Goal: Information Seeking & Learning: Learn about a topic

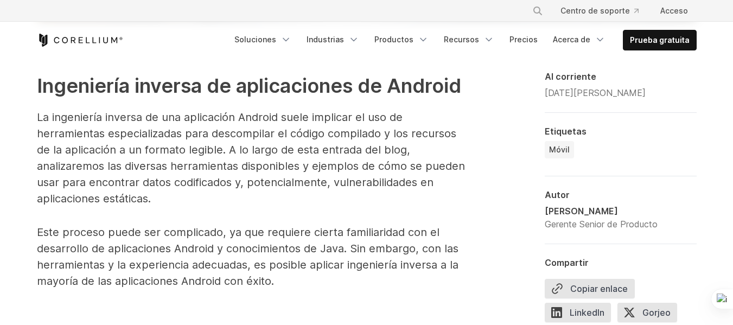
scroll to position [597, 0]
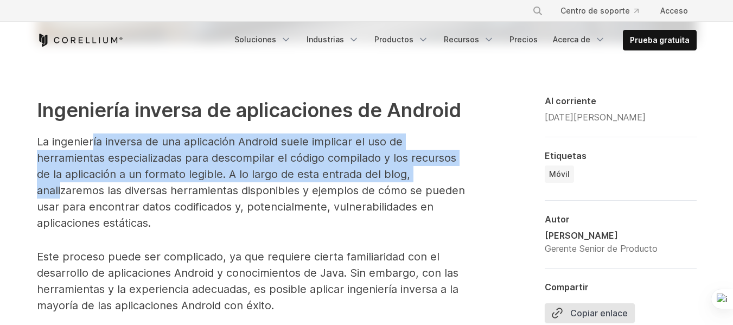
drag, startPoint x: 91, startPoint y: 134, endPoint x: 371, endPoint y: 170, distance: 282.6
click at [367, 169] on p "La ingeniería inversa de una aplicación Android suele implicar el uso de herram…" at bounding box center [254, 182] width 434 height 98
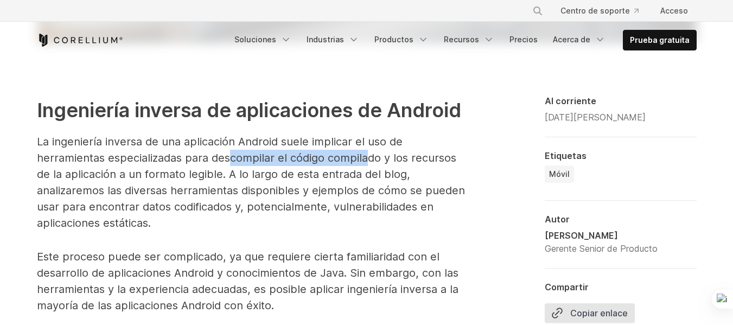
drag, startPoint x: 157, startPoint y: 160, endPoint x: 338, endPoint y: 170, distance: 180.9
click at [335, 170] on font "La ingeniería inversa de una aplicación Android suele implicar el uso de herram…" at bounding box center [251, 182] width 428 height 94
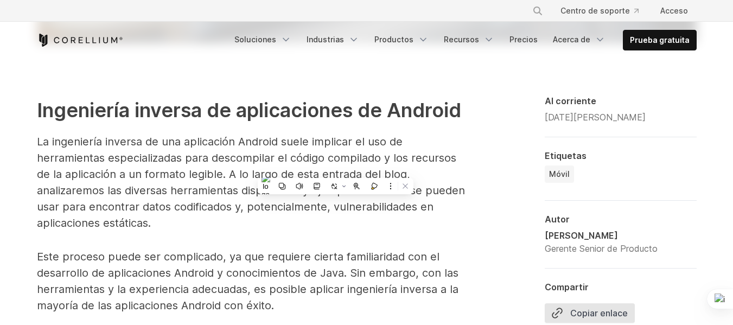
click at [165, 140] on font "La ingeniería inversa de una aplicación Android suele implicar el uso de herram…" at bounding box center [251, 182] width 428 height 94
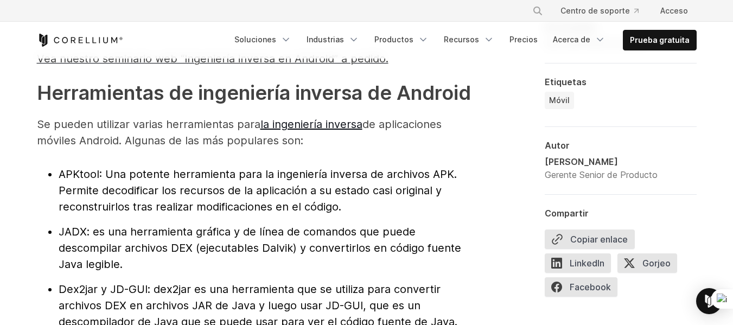
scroll to position [1247, 0]
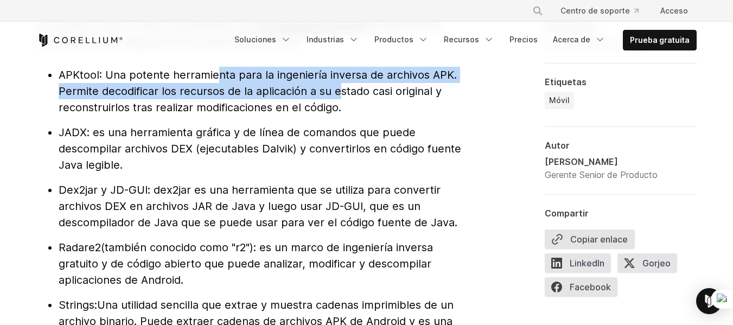
drag, startPoint x: 214, startPoint y: 79, endPoint x: 351, endPoint y: 114, distance: 142.2
click at [214, 92] on font ": Una potente herramienta para la ingeniería inversa de archivos APK. Permite d…" at bounding box center [258, 91] width 398 height 46
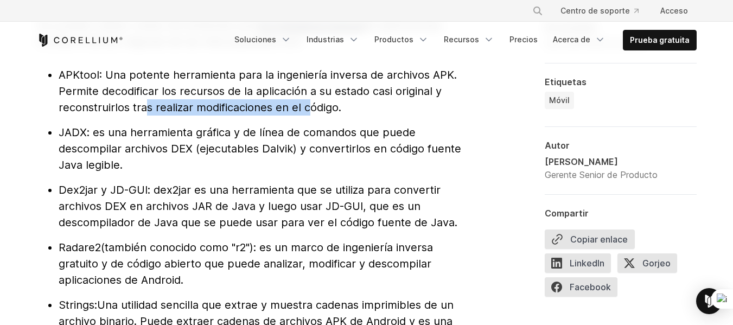
drag, startPoint x: 139, startPoint y: 114, endPoint x: 321, endPoint y: 127, distance: 182.7
click at [321, 116] on li "APKtool : Una potente herramienta para la ingeniería inversa de archivos APK. P…" at bounding box center [265, 91] width 412 height 49
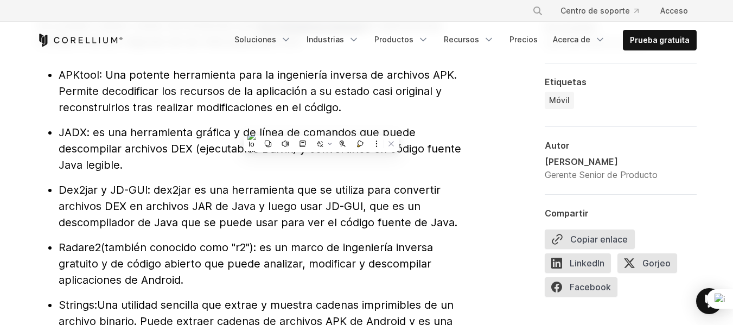
click at [306, 98] on font ": Una potente herramienta para la ingeniería inversa de archivos APK. Permite d…" at bounding box center [258, 91] width 398 height 46
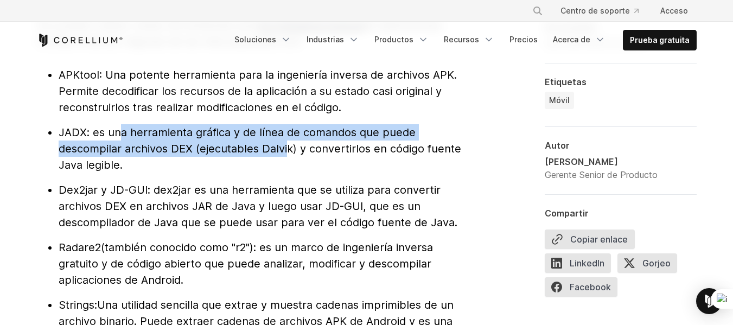
drag, startPoint x: 114, startPoint y: 143, endPoint x: 325, endPoint y: 162, distance: 211.3
click at [325, 164] on font ": es una herramienta gráfica y de línea de comandos que puede descompilar archi…" at bounding box center [260, 149] width 402 height 46
click at [246, 138] on li "JADX : es una herramienta gráfica y de línea de comandos que puede descompilar …" at bounding box center [265, 148] width 412 height 49
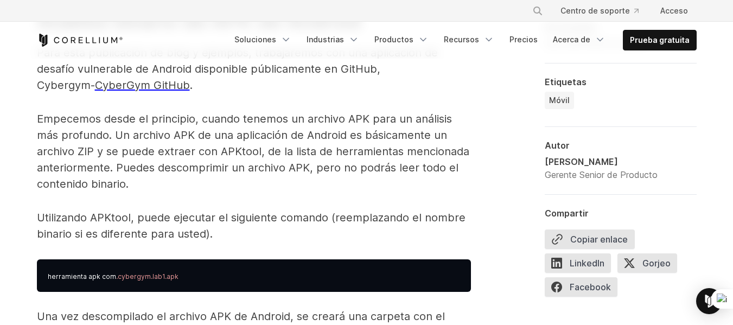
scroll to position [1681, 0]
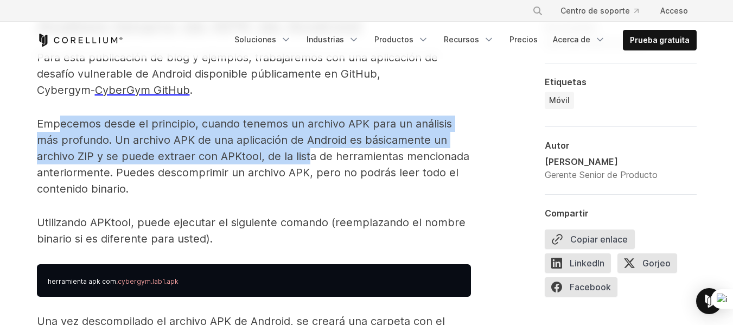
drag, startPoint x: 56, startPoint y: 123, endPoint x: 318, endPoint y: 160, distance: 264.6
click at [294, 136] on font "Empecemos desde el principio, cuando tenemos un archivo APK para un análisis má…" at bounding box center [253, 156] width 432 height 78
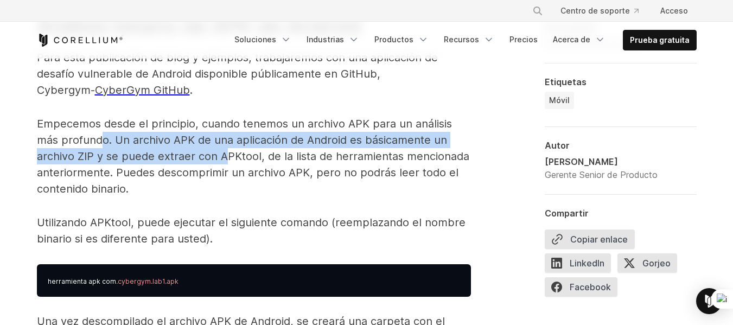
drag, startPoint x: 104, startPoint y: 157, endPoint x: 227, endPoint y: 166, distance: 122.9
click at [227, 166] on font "Empecemos desde el principio, cuando tenemos un archivo APK para un análisis má…" at bounding box center [253, 156] width 432 height 78
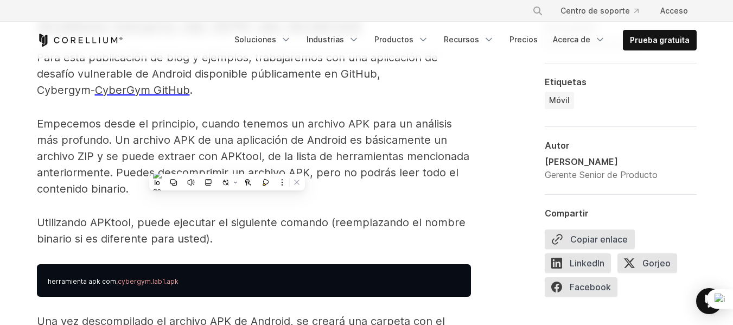
click at [164, 140] on font "Empecemos desde el principio, cuando tenemos un archivo APK para un análisis má…" at bounding box center [253, 156] width 432 height 78
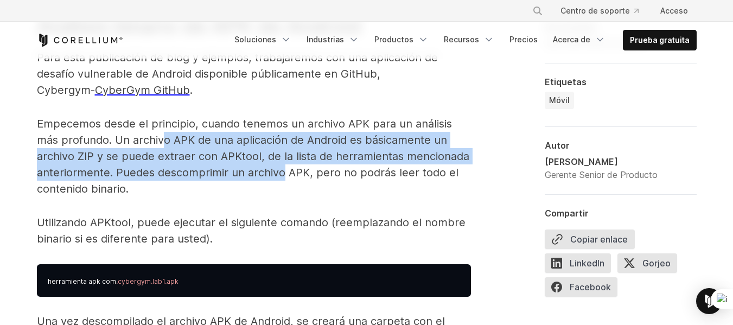
drag, startPoint x: 165, startPoint y: 150, endPoint x: 281, endPoint y: 187, distance: 121.6
click at [281, 187] on font "Empecemos desde el principio, cuando tenemos un archivo APK para un análisis má…" at bounding box center [253, 156] width 432 height 78
click at [297, 162] on font "Empecemos desde el principio, cuando tenemos un archivo APK para un análisis má…" at bounding box center [253, 156] width 432 height 78
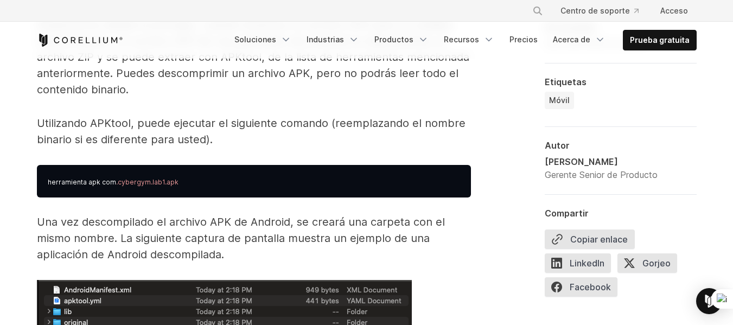
scroll to position [1790, 0]
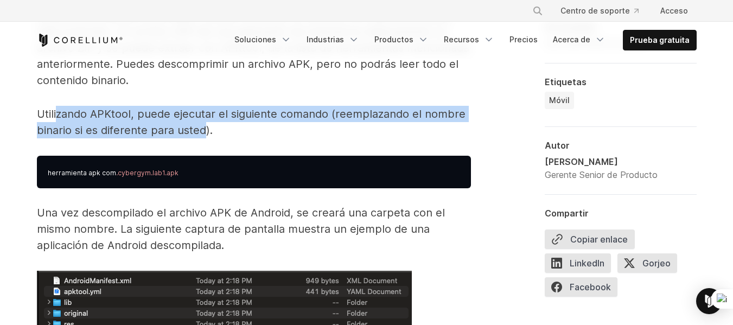
drag, startPoint x: 57, startPoint y: 130, endPoint x: 193, endPoint y: 131, distance: 135.6
click at [201, 137] on font "Utilizando APKtool, puede ejecutar el siguiente comando (reemplazando el nombre…" at bounding box center [251, 121] width 428 height 29
click at [185, 120] on font "Utilizando APKtool, puede ejecutar el siguiente comando (reemplazando el nombre…" at bounding box center [251, 121] width 428 height 29
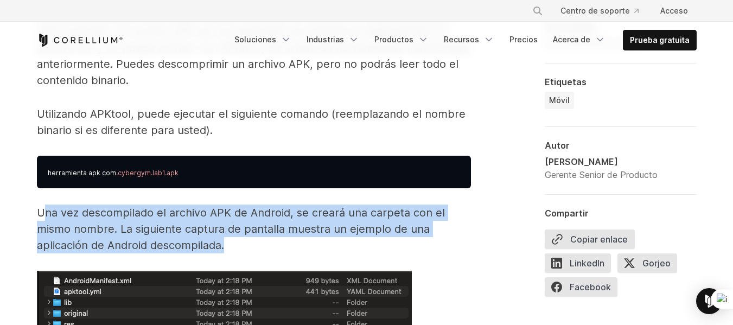
drag, startPoint x: 42, startPoint y: 222, endPoint x: 283, endPoint y: 260, distance: 244.2
click at [283, 253] on p "Una vez descompilado el archivo APK de Android, se creará una carpeta con el mi…" at bounding box center [254, 228] width 434 height 49
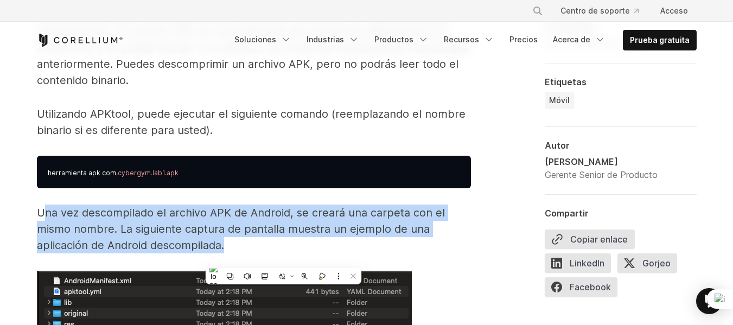
click at [278, 233] on p "Una vez descompilado el archivo APK de Android, se creará una carpeta con el mi…" at bounding box center [254, 228] width 434 height 49
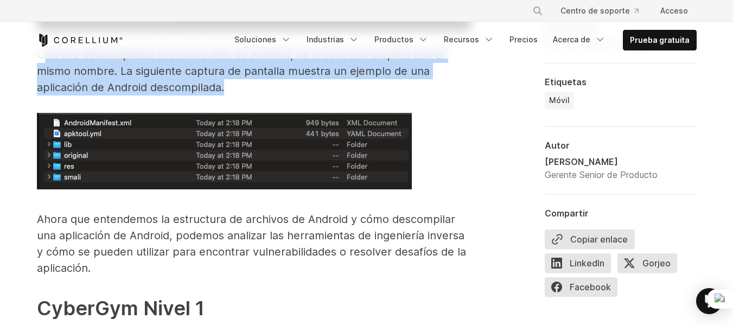
scroll to position [2006, 0]
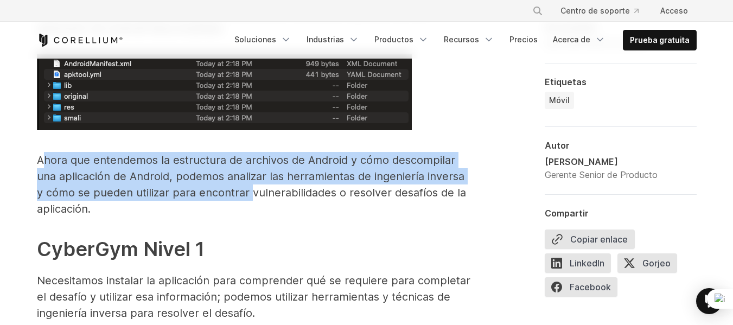
drag, startPoint x: 46, startPoint y: 176, endPoint x: 253, endPoint y: 214, distance: 210.1
click at [253, 214] on p "Ahora que entendemos la estructura de archivos de Android y cómo descompilar un…" at bounding box center [254, 184] width 434 height 65
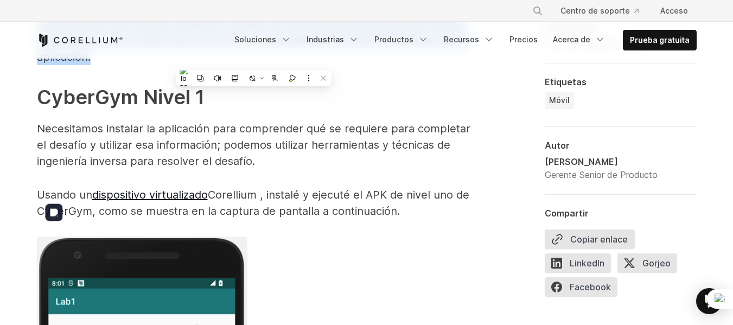
scroll to position [2115, 0]
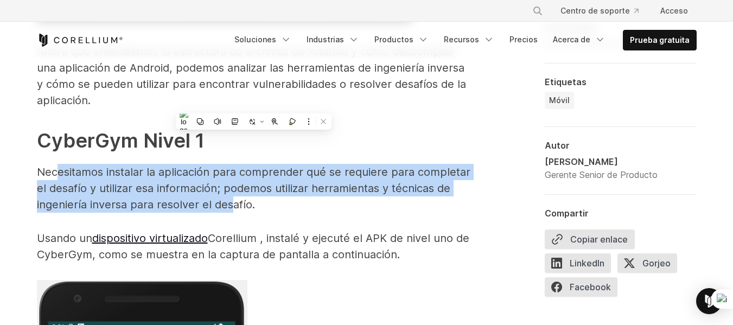
drag, startPoint x: 60, startPoint y: 185, endPoint x: 230, endPoint y: 210, distance: 172.2
click at [230, 210] on font "Necesitamos instalar la aplicación para comprender qué se requiere para complet…" at bounding box center [253, 188] width 433 height 46
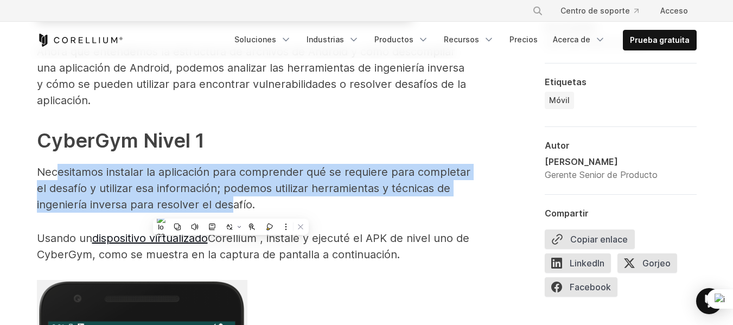
click at [230, 203] on font "Necesitamos instalar la aplicación para comprender qué se requiere para complet…" at bounding box center [253, 188] width 433 height 46
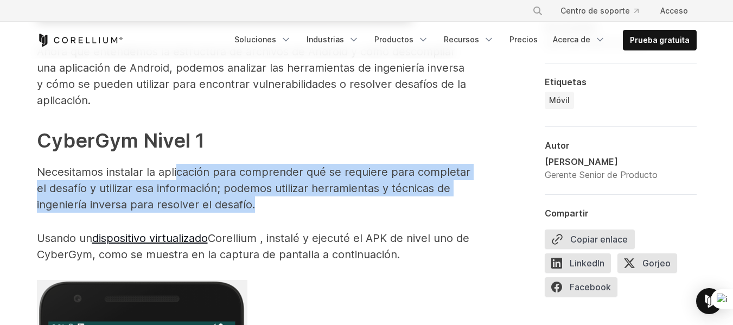
drag, startPoint x: 286, startPoint y: 210, endPoint x: 151, endPoint y: 176, distance: 139.1
click at [170, 177] on p "Necesitamos instalar la aplicación para comprender qué se requiere para complet…" at bounding box center [254, 188] width 434 height 49
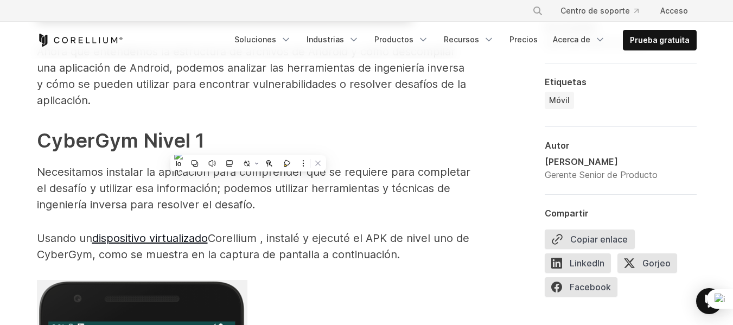
click at [119, 179] on font "Necesitamos instalar la aplicación para comprender qué se requiere para complet…" at bounding box center [253, 188] width 433 height 46
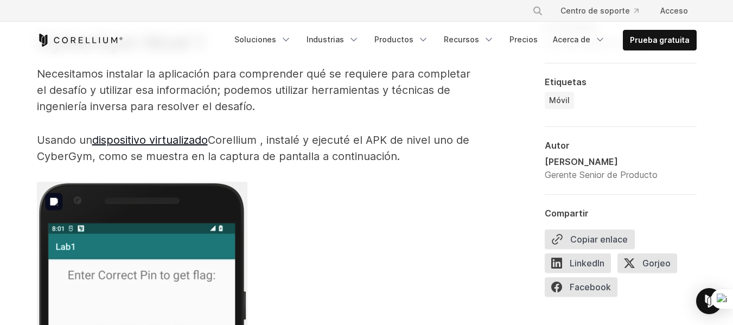
scroll to position [2223, 0]
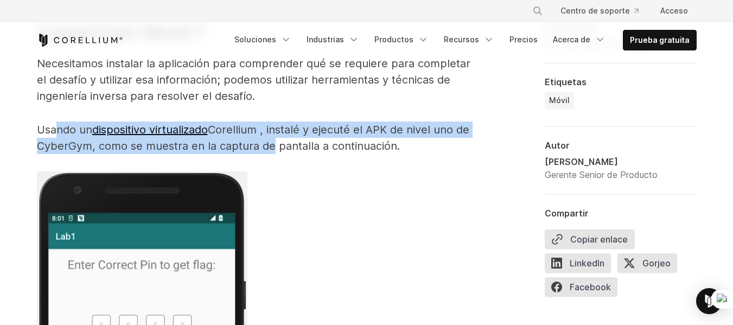
drag, startPoint x: 55, startPoint y: 136, endPoint x: 289, endPoint y: 161, distance: 235.5
click at [283, 154] on p "Usando un dispositivo virtualizado Corellium , instalé y ejecuté el APK de nive…" at bounding box center [254, 137] width 434 height 33
click at [296, 142] on font "Corellium , instalé y ejecuté el APK de nivel uno de CyberGym, como se muestra …" at bounding box center [253, 137] width 432 height 29
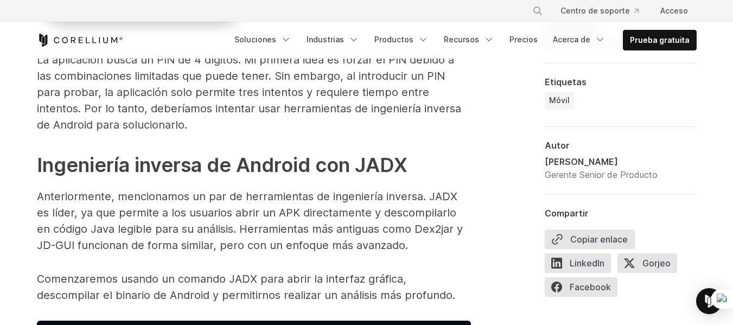
scroll to position [2766, 0]
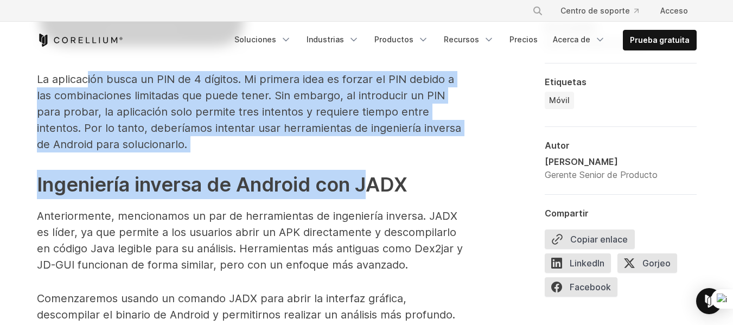
drag, startPoint x: 87, startPoint y: 93, endPoint x: 363, endPoint y: 161, distance: 284.2
click at [368, 152] on p "La aplicación busca un PIN de 4 dígitos. Mi primera idea es forzar el PIN debid…" at bounding box center [254, 111] width 434 height 81
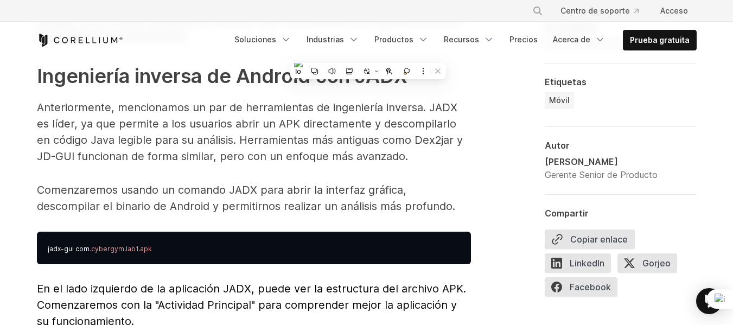
click at [142, 120] on font "Anteriormente, mencionamos un par de herramientas de ingeniería inversa. JADX e…" at bounding box center [250, 132] width 426 height 62
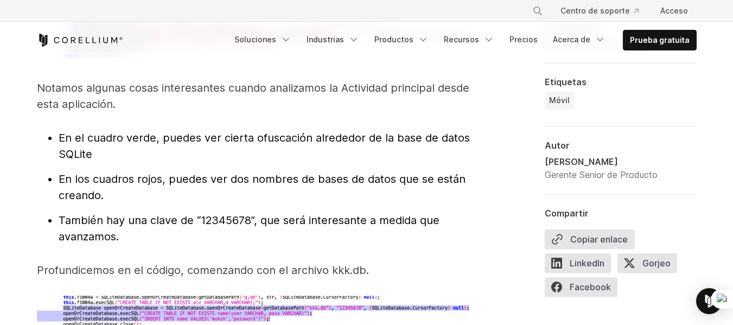
scroll to position [3633, 0]
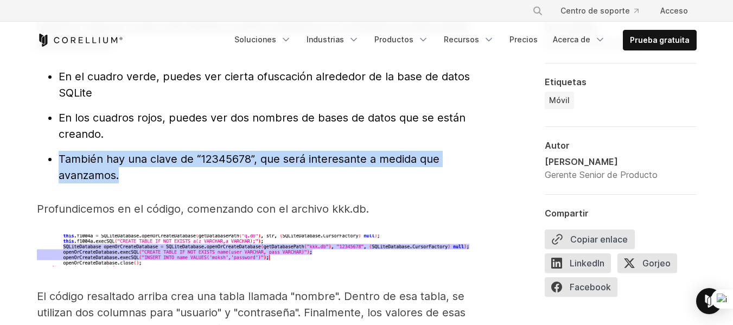
drag, startPoint x: 155, startPoint y: 189, endPoint x: 142, endPoint y: 139, distance: 51.4
click at [137, 139] on ul "En el cuadro verde, puedes ver cierta ofuscación alrededor de la base de datos …" at bounding box center [254, 125] width 434 height 115
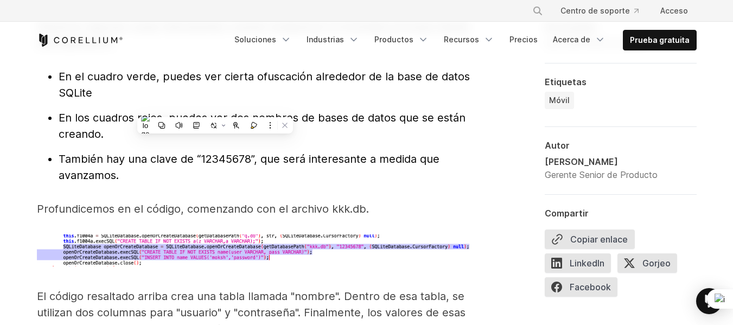
click at [76, 131] on font "En los cuadros rojos, puedes ver dos nombres de bases de datos que se están cre…" at bounding box center [262, 125] width 407 height 29
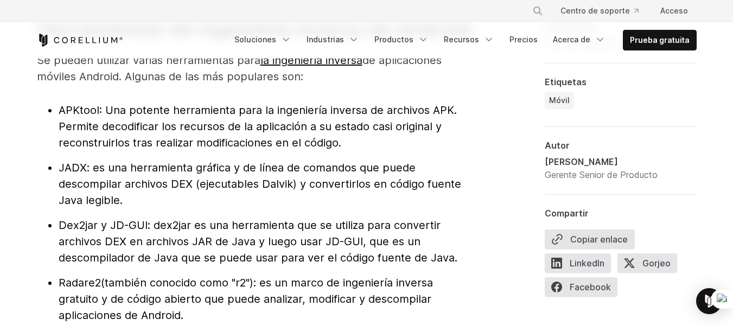
scroll to position [1193, 0]
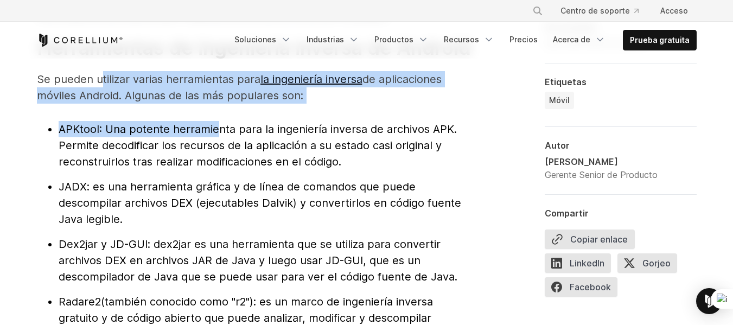
drag, startPoint x: 115, startPoint y: 83, endPoint x: 138, endPoint y: 101, distance: 29.0
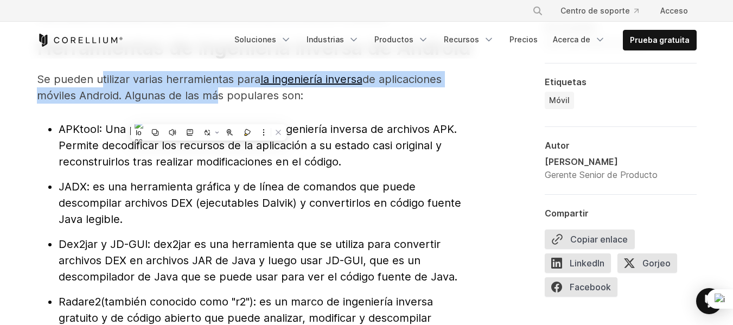
click at [125, 86] on font "Se pueden utilizar varias herramientas para" at bounding box center [148, 79] width 223 height 13
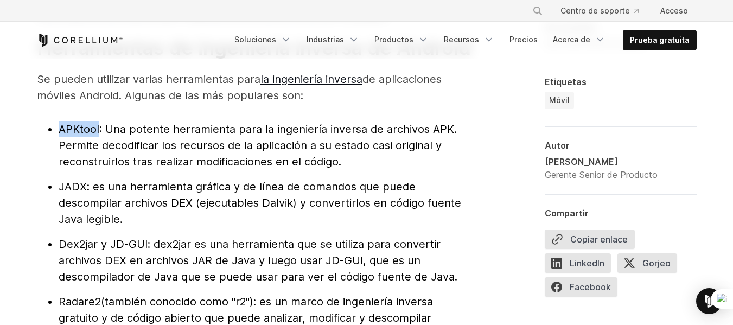
drag, startPoint x: 99, startPoint y: 141, endPoint x: 62, endPoint y: 134, distance: 37.4
click at [62, 134] on li "APKtool : Una potente herramienta para la ingeniería inversa de archivos APK. P…" at bounding box center [265, 145] width 412 height 49
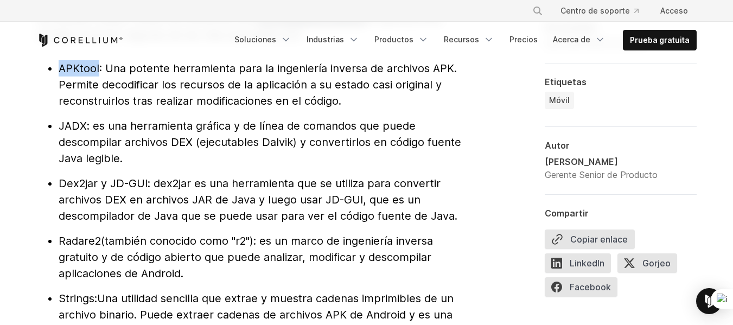
scroll to position [1247, 0]
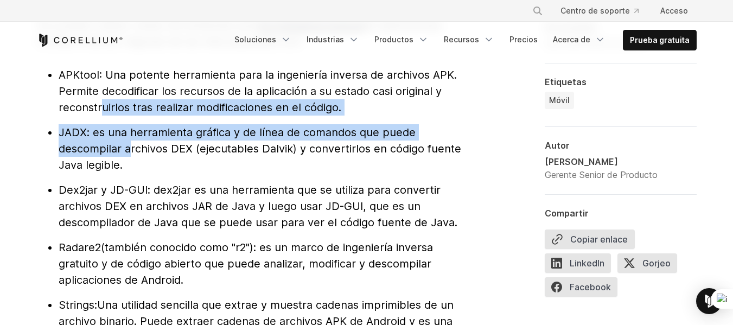
click at [128, 169] on ul "APKtool : Una potente herramienta para la ingeniería inversa de archivos APK. P…" at bounding box center [254, 206] width 434 height 279
click at [113, 151] on font ": es una herramienta gráfica y de línea de comandos que puede descompilar archi…" at bounding box center [260, 149] width 402 height 46
click at [102, 144] on font ": es una herramienta gráfica y de línea de comandos que puede descompilar archi…" at bounding box center [260, 149] width 402 height 46
drag, startPoint x: 115, startPoint y: 149, endPoint x: 120, endPoint y: 156, distance: 8.9
click at [116, 149] on font ": es una herramienta gráfica y de línea de comandos que puede descompilar archi…" at bounding box center [260, 149] width 402 height 46
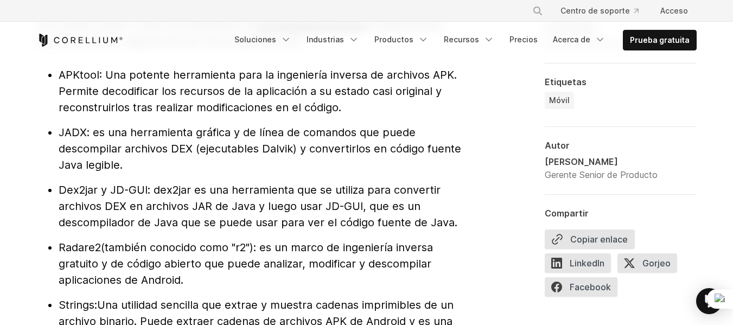
click at [178, 172] on li "JADX : es una herramienta gráfica y de línea de comandos que puede descompilar …" at bounding box center [265, 148] width 412 height 49
drag, startPoint x: 163, startPoint y: 181, endPoint x: 149, endPoint y: 128, distance: 54.3
click at [145, 125] on ul "APKtool : Una potente herramienta para la ingeniería inversa de archivos APK. P…" at bounding box center [254, 206] width 434 height 279
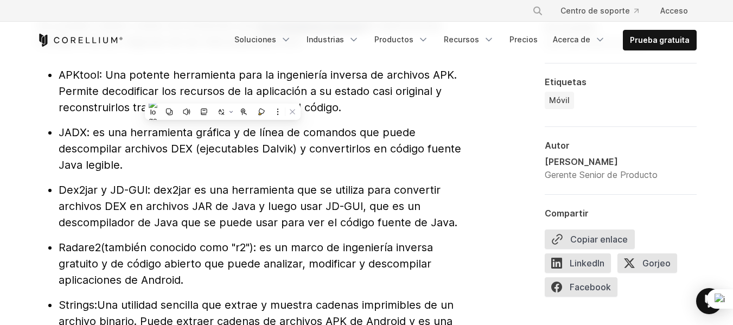
click at [179, 161] on font ": es una herramienta gráfica y de línea de comandos que puede descompilar archi…" at bounding box center [260, 149] width 402 height 46
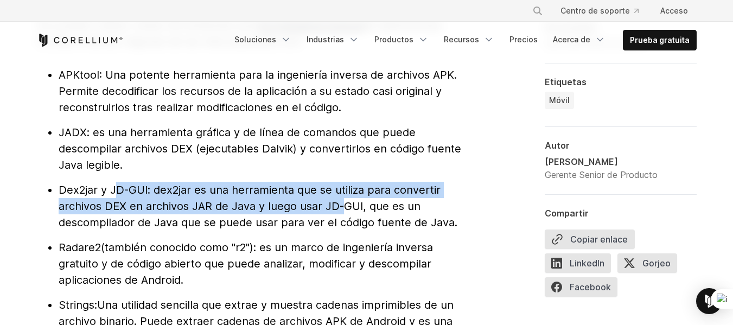
drag, startPoint x: 125, startPoint y: 199, endPoint x: 332, endPoint y: 214, distance: 207.1
click at [332, 214] on li "Dex2jar y JD-GUI : dex2jar es una herramienta que se utiliza para convertir arc…" at bounding box center [265, 206] width 412 height 49
click at [152, 225] on font ": dex2jar es una herramienta que se utiliza para convertir archivos DEX en arch…" at bounding box center [258, 206] width 399 height 46
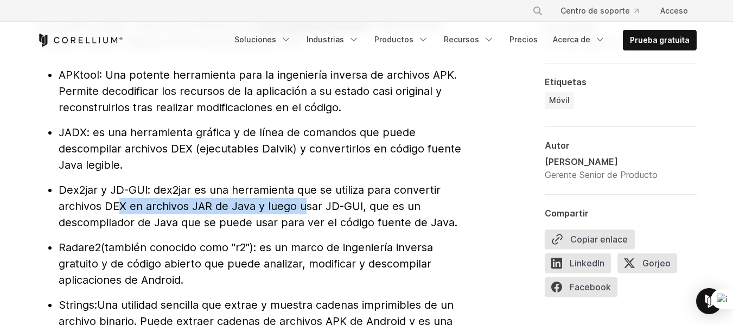
drag, startPoint x: 112, startPoint y: 218, endPoint x: 308, endPoint y: 219, distance: 195.8
click at [308, 219] on font ": dex2jar es una herramienta que se utiliza para convertir archivos DEX en arch…" at bounding box center [258, 206] width 399 height 46
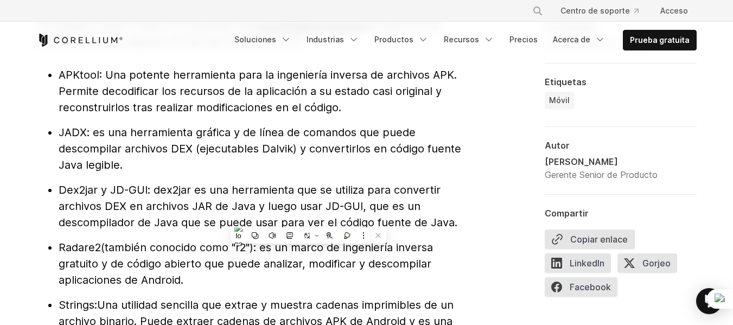
click at [264, 189] on ul "APKtool : Una potente herramienta para la ingeniería inversa de archivos APK. P…" at bounding box center [254, 206] width 434 height 279
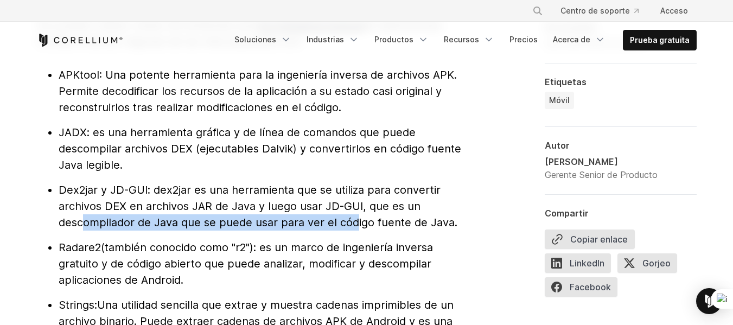
drag, startPoint x: 85, startPoint y: 234, endPoint x: 365, endPoint y: 236, distance: 279.8
click at [357, 229] on font ": dex2jar es una herramienta que se utiliza para convertir archivos DEX en arch…" at bounding box center [258, 206] width 399 height 46
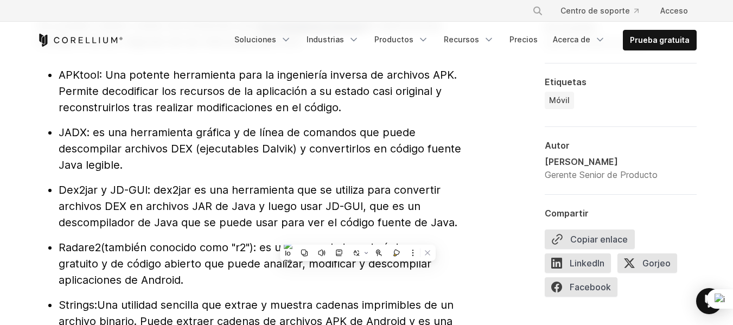
click at [316, 194] on ul "APKtool : Una potente herramienta para la ingeniería inversa de archivos APK. P…" at bounding box center [254, 206] width 434 height 279
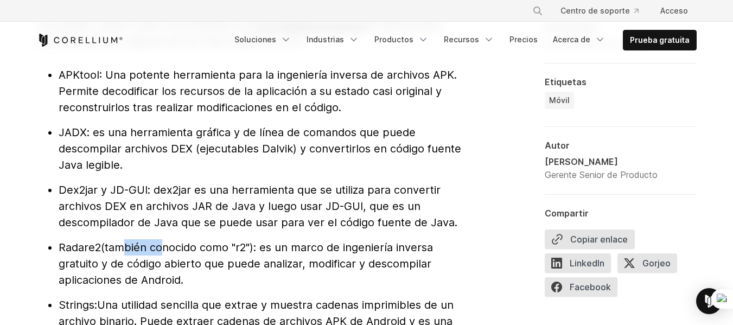
drag, startPoint x: 118, startPoint y: 249, endPoint x: 235, endPoint y: 259, distance: 117.0
click at [226, 264] on ul "APKtool : Una potente herramienta para la ingeniería inversa de archivos APK. P…" at bounding box center [254, 206] width 434 height 279
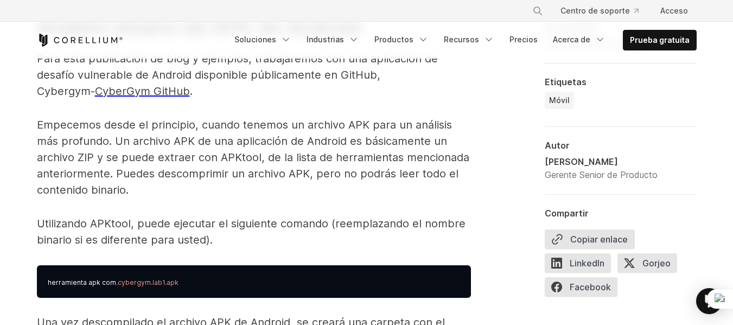
scroll to position [1681, 0]
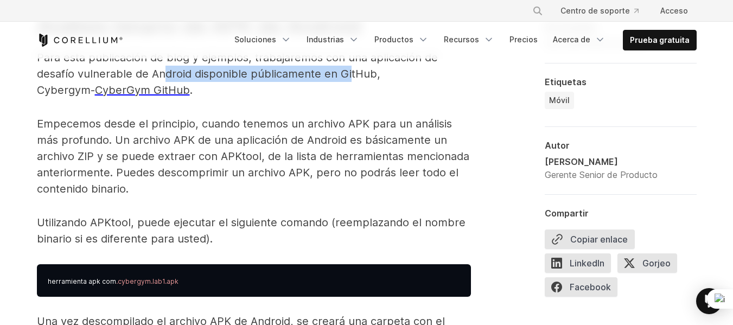
drag, startPoint x: 168, startPoint y: 88, endPoint x: 374, endPoint y: 98, distance: 205.8
click at [373, 98] on p "Para esta publicación de blog y ejemplos, trabajaremos con una aplicación de de…" at bounding box center [254, 73] width 434 height 49
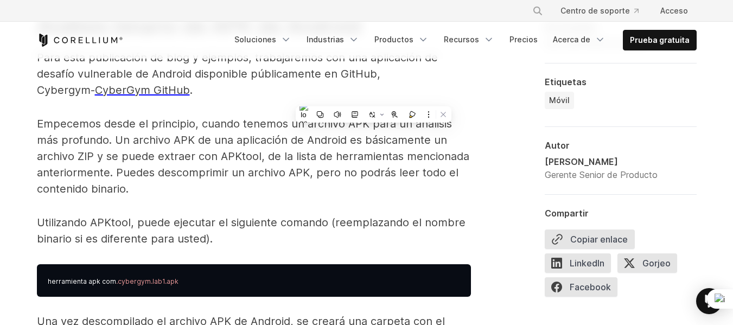
click at [292, 75] on font "Para esta publicación de blog y ejemplos, trabajaremos con una aplicación de de…" at bounding box center [237, 74] width 401 height 46
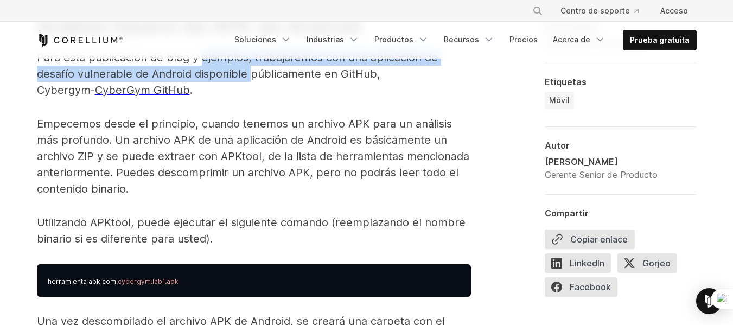
drag, startPoint x: 210, startPoint y: 71, endPoint x: 249, endPoint y: 82, distance: 40.7
click at [249, 81] on font "Para esta publicación de blog y ejemplos, trabajaremos con una aplicación de de…" at bounding box center [237, 74] width 401 height 46
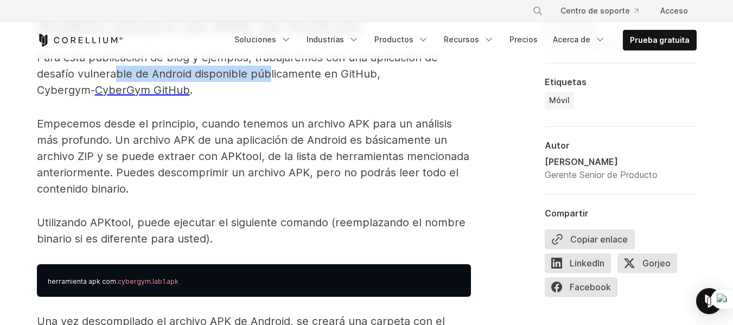
drag, startPoint x: 114, startPoint y: 81, endPoint x: 310, endPoint y: 80, distance: 195.2
click at [281, 91] on font "Para esta publicación de blog y ejemplos, trabajaremos con una aplicación de de…" at bounding box center [237, 74] width 401 height 46
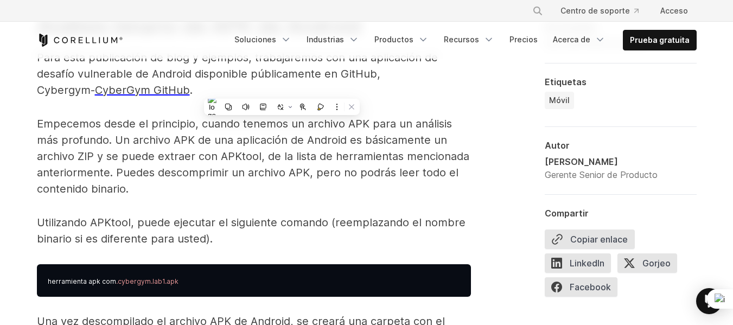
click at [309, 68] on font "Para esta publicación de blog y ejemplos, trabajaremos con una aplicación de de…" at bounding box center [237, 74] width 401 height 46
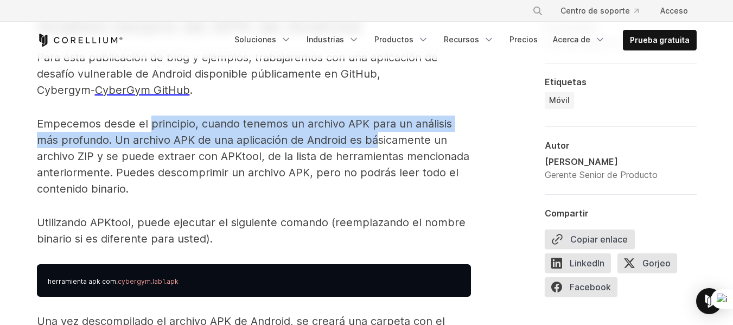
drag, startPoint x: 151, startPoint y: 131, endPoint x: 392, endPoint y: 159, distance: 242.5
click at [390, 156] on font "Empecemos desde el principio, cuando tenemos un archivo APK para un análisis má…" at bounding box center [253, 156] width 432 height 78
click at [275, 152] on font "Empecemos desde el principio, cuando tenemos un archivo APK para un análisis má…" at bounding box center [253, 156] width 432 height 78
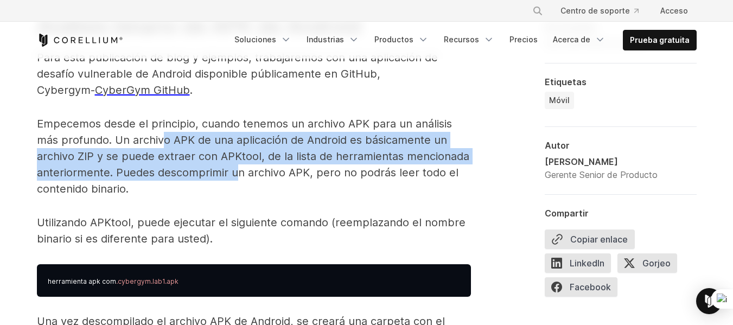
drag, startPoint x: 160, startPoint y: 159, endPoint x: 277, endPoint y: 171, distance: 117.2
click at [237, 185] on p "Empecemos desde el principio, cuando tenemos un archivo APK para un análisis má…" at bounding box center [254, 156] width 434 height 81
click at [302, 152] on font "Empecemos desde el principio, cuando tenemos un archivo APK para un análisis má…" at bounding box center [253, 156] width 432 height 78
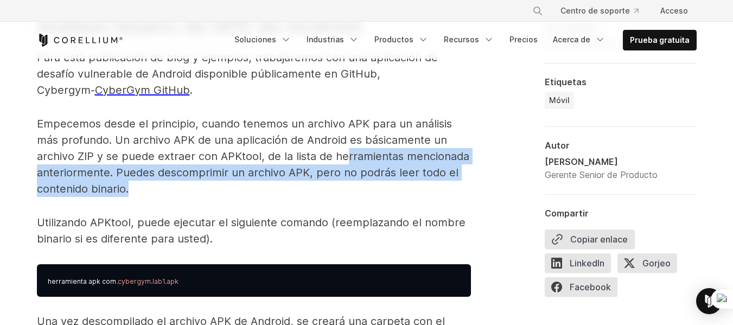
drag, startPoint x: 350, startPoint y: 186, endPoint x: 324, endPoint y: 153, distance: 42.1
click at [337, 153] on p "Empecemos desde el principio, cuando tenemos un archivo APK para un análisis má…" at bounding box center [254, 156] width 434 height 81
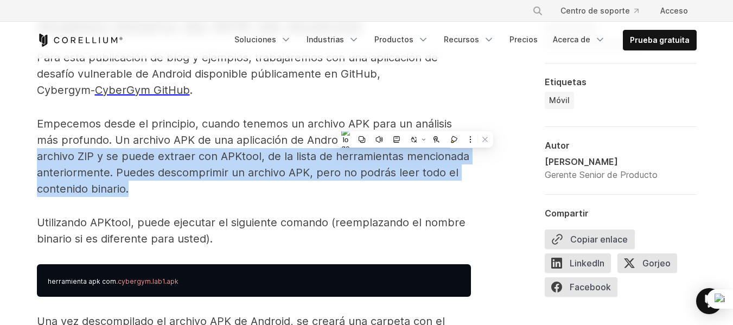
click at [236, 165] on font "Empecemos desde el principio, cuando tenemos un archivo APK para un análisis má…" at bounding box center [253, 156] width 432 height 78
